Goal: Task Accomplishment & Management: Manage account settings

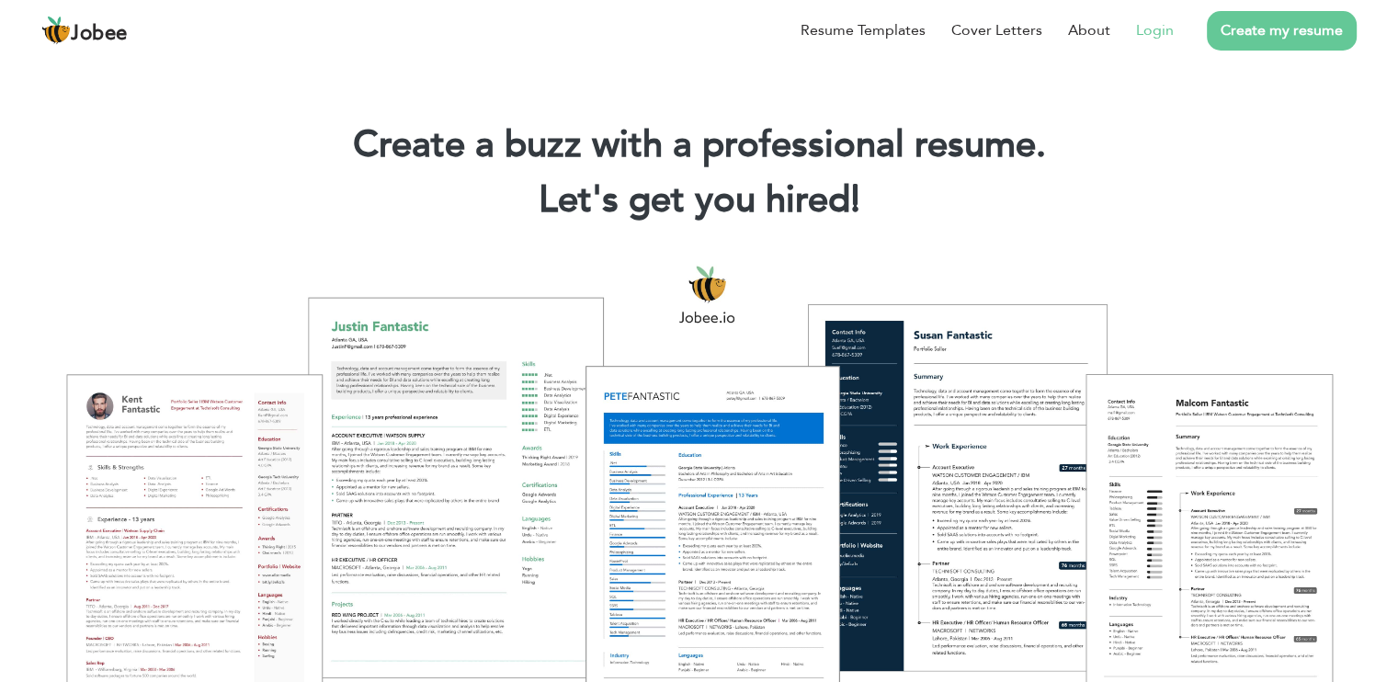
click at [1156, 27] on link "Login" at bounding box center [1155, 30] width 38 height 22
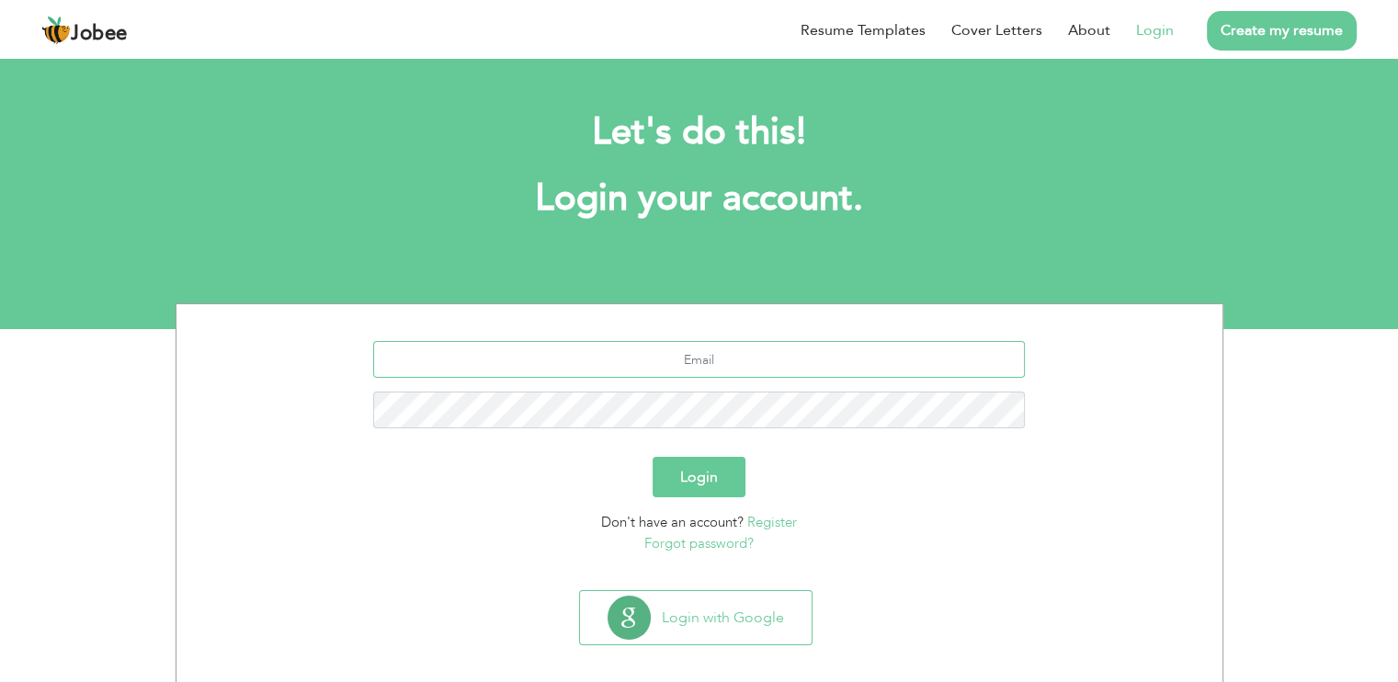
click at [680, 356] on input "text" at bounding box center [698, 359] width 651 height 37
type input "[EMAIL_ADDRESS][DOMAIN_NAME]"
click at [741, 538] on link "Forgot password?" at bounding box center [698, 543] width 109 height 18
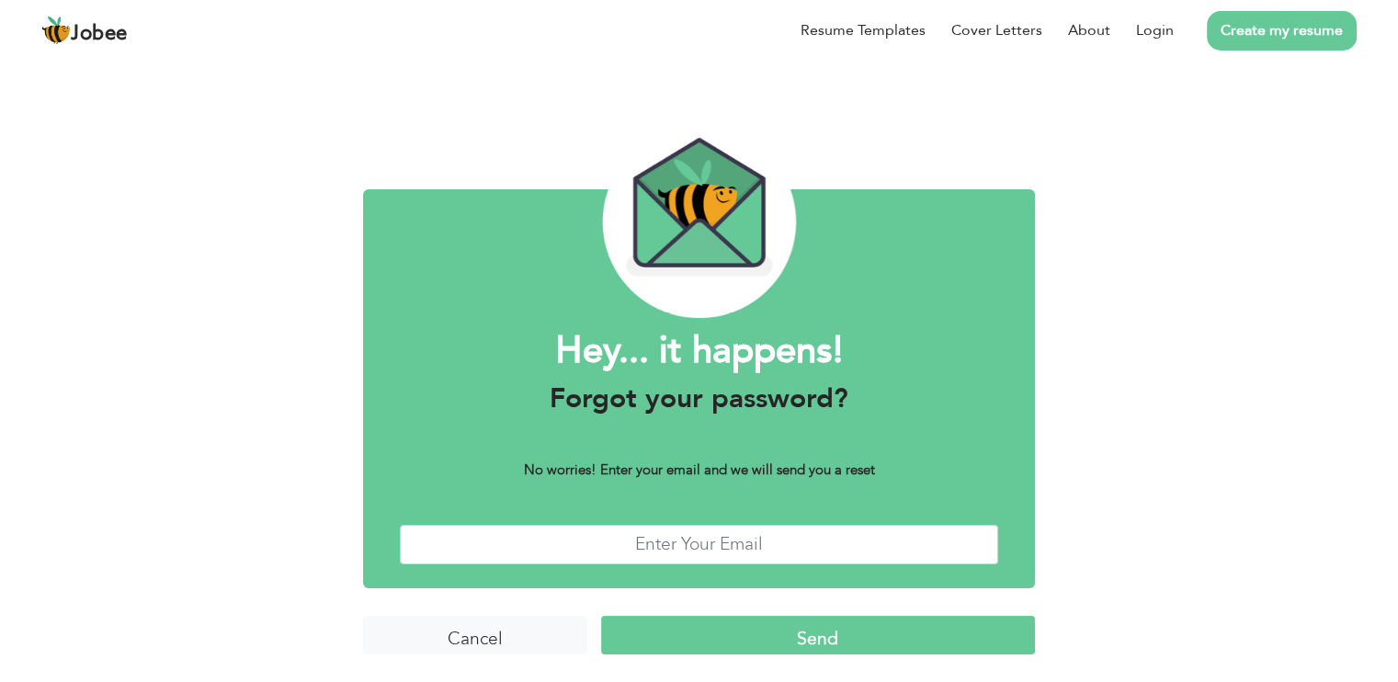
scroll to position [4, 0]
click at [691, 542] on input "text" at bounding box center [699, 545] width 598 height 40
type input "[EMAIL_ADDRESS][DOMAIN_NAME]"
click at [848, 633] on input "Send" at bounding box center [818, 636] width 434 height 40
